Goal: Find specific page/section

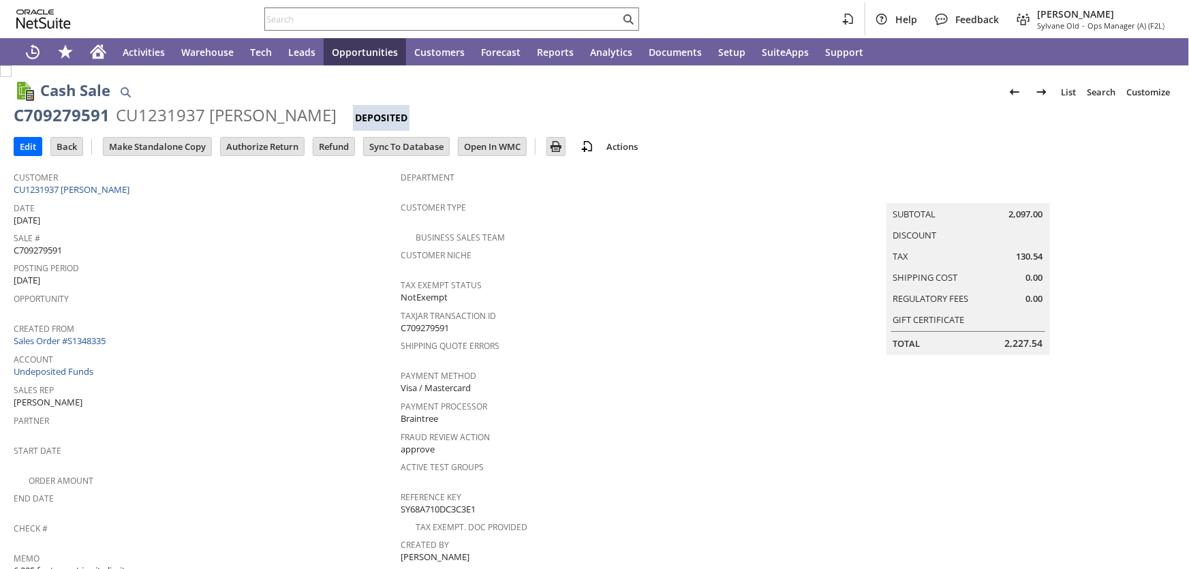
click at [306, 14] on input "text" at bounding box center [442, 19] width 355 height 16
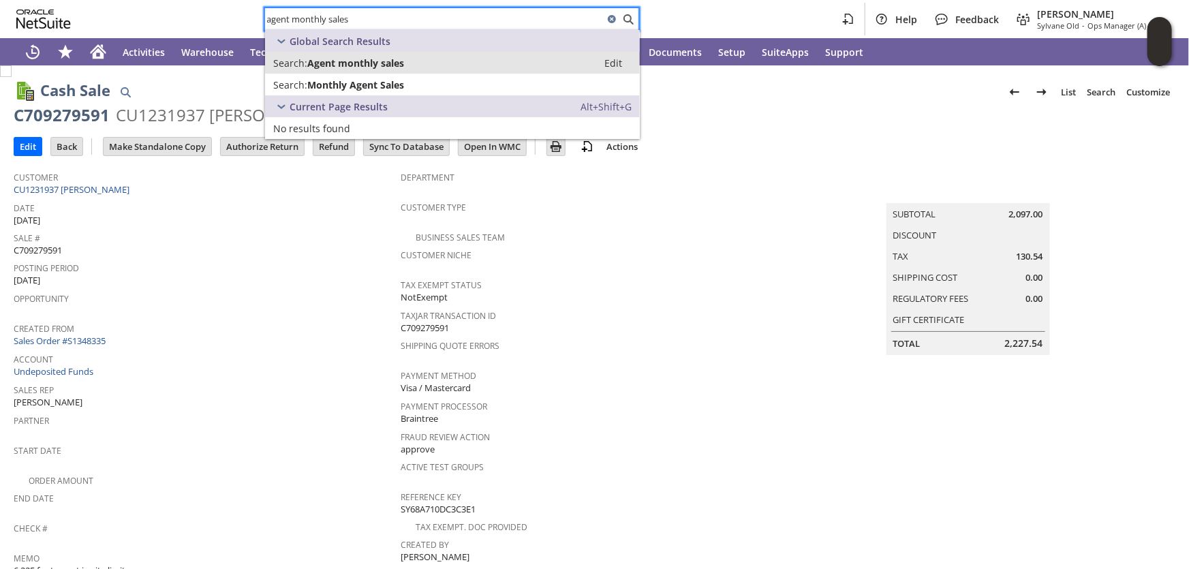
type input "agent monthly sales"
click at [360, 62] on span "Agent monthly sales" at bounding box center [355, 63] width 97 height 13
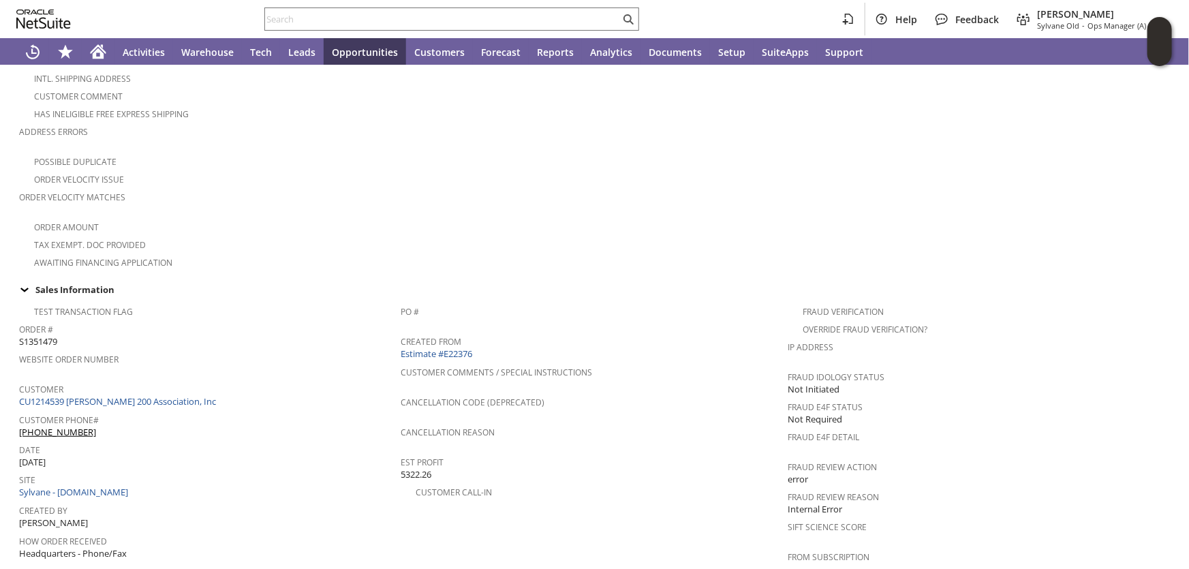
scroll to position [371, 0]
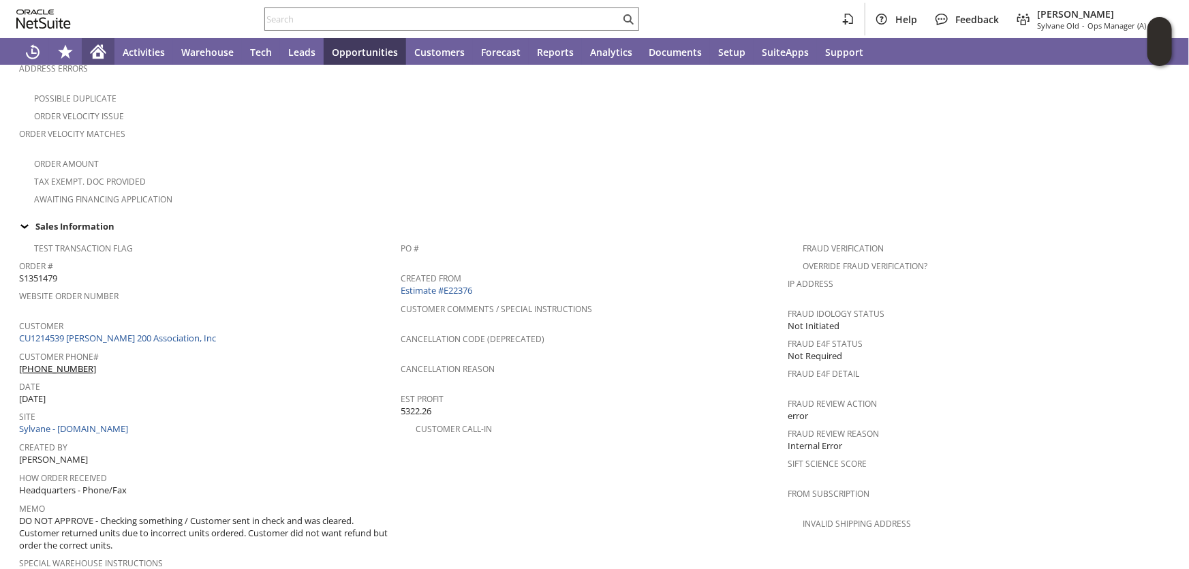
click at [94, 47] on icon "Home" at bounding box center [98, 52] width 16 height 16
